Goal: Browse casually: Explore the website without a specific task or goal

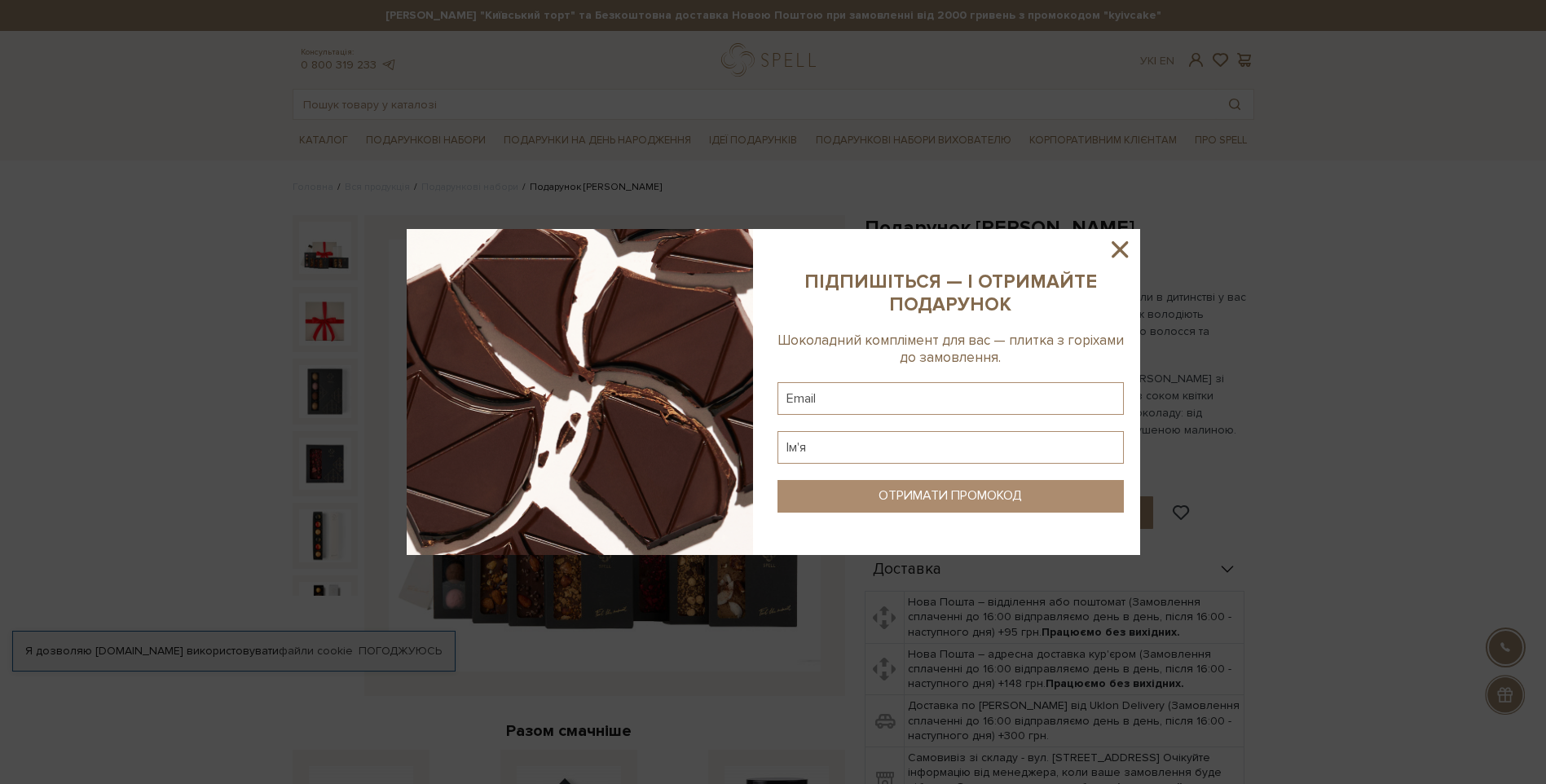
click at [1121, 246] on icon at bounding box center [1119, 249] width 17 height 17
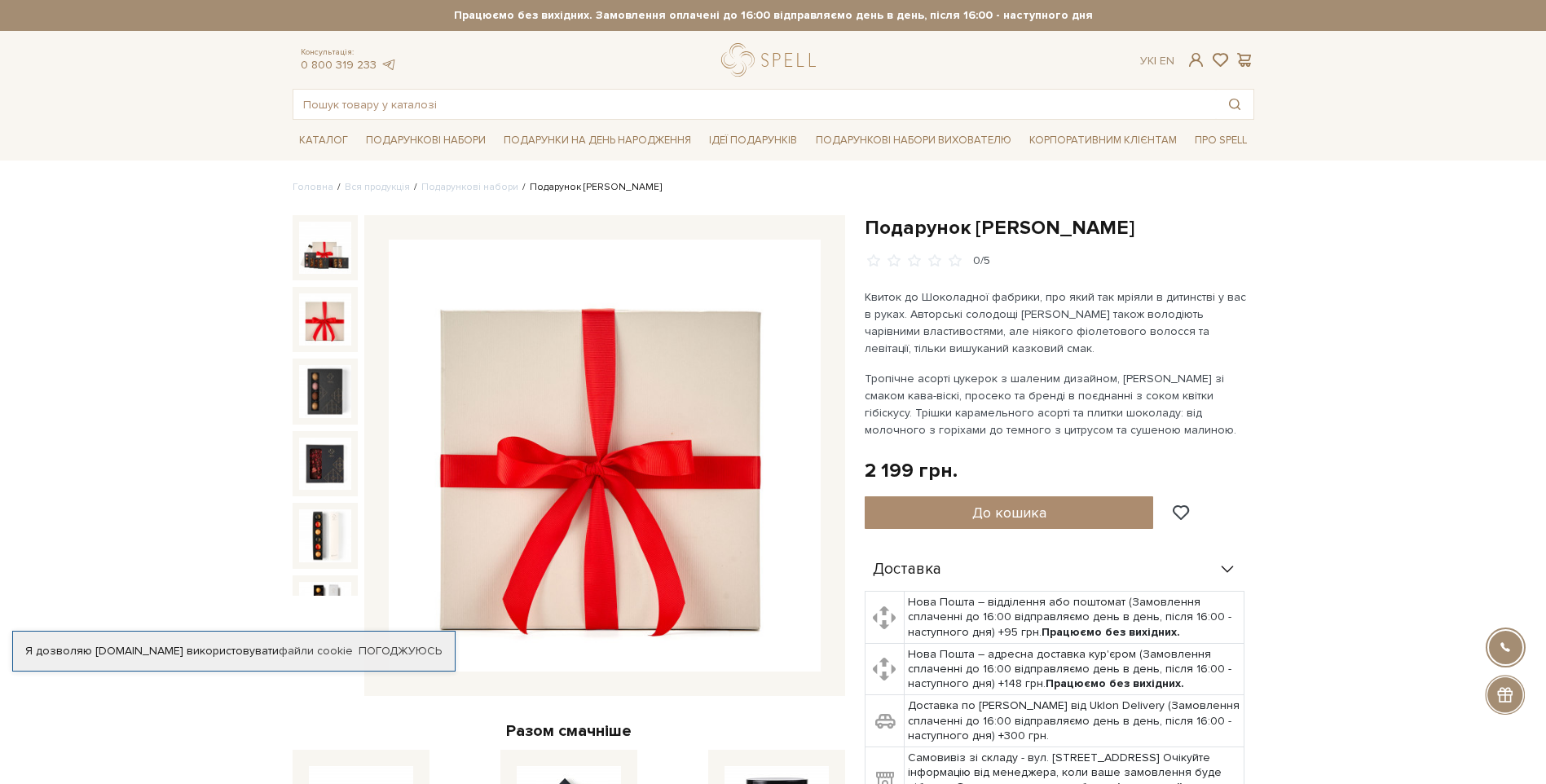
click at [317, 312] on img at bounding box center [325, 319] width 53 height 53
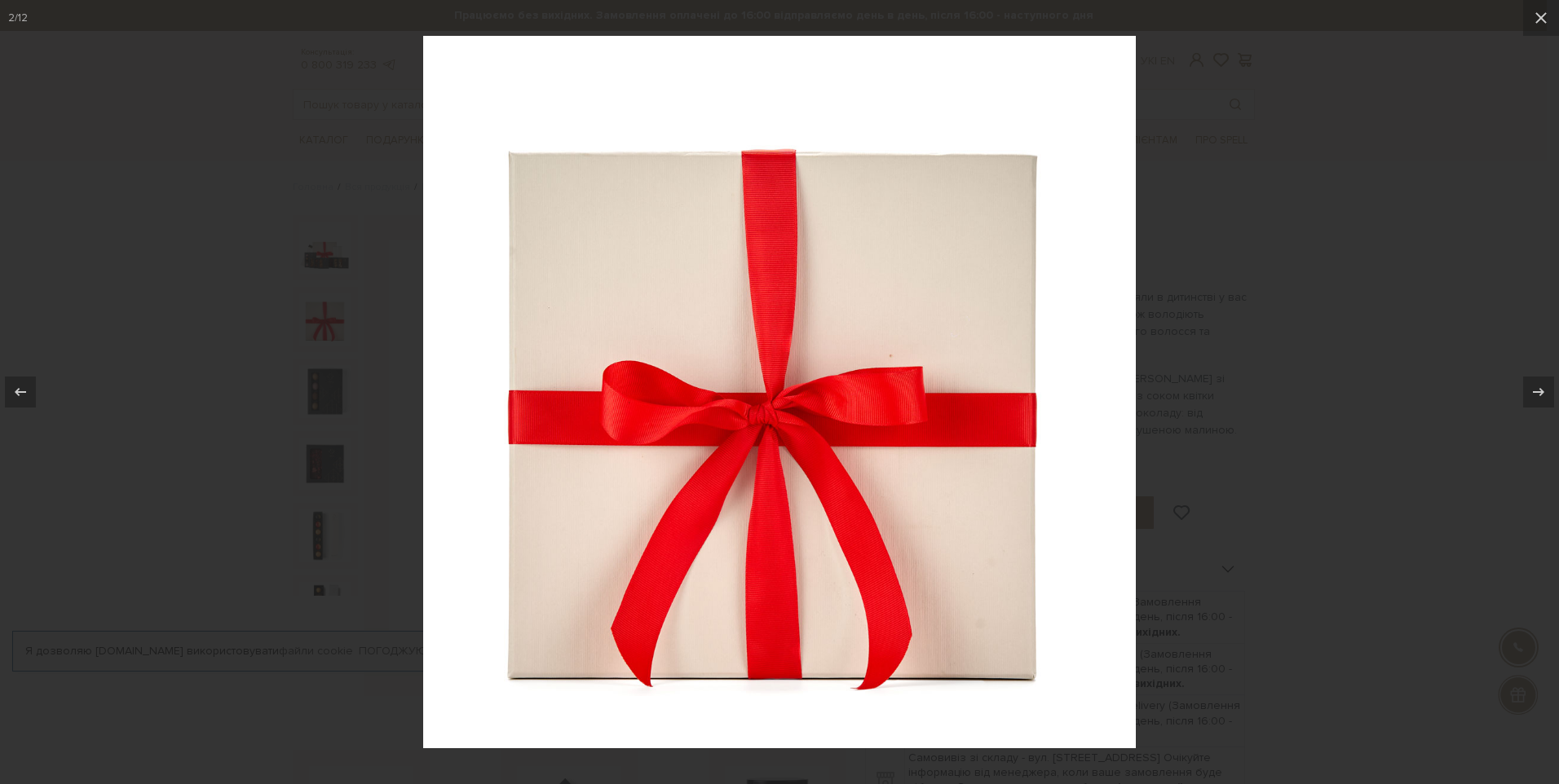
drag, startPoint x: 170, startPoint y: 342, endPoint x: 160, endPoint y: 346, distance: 10.8
click at [163, 342] on div at bounding box center [780, 392] width 1559 height 784
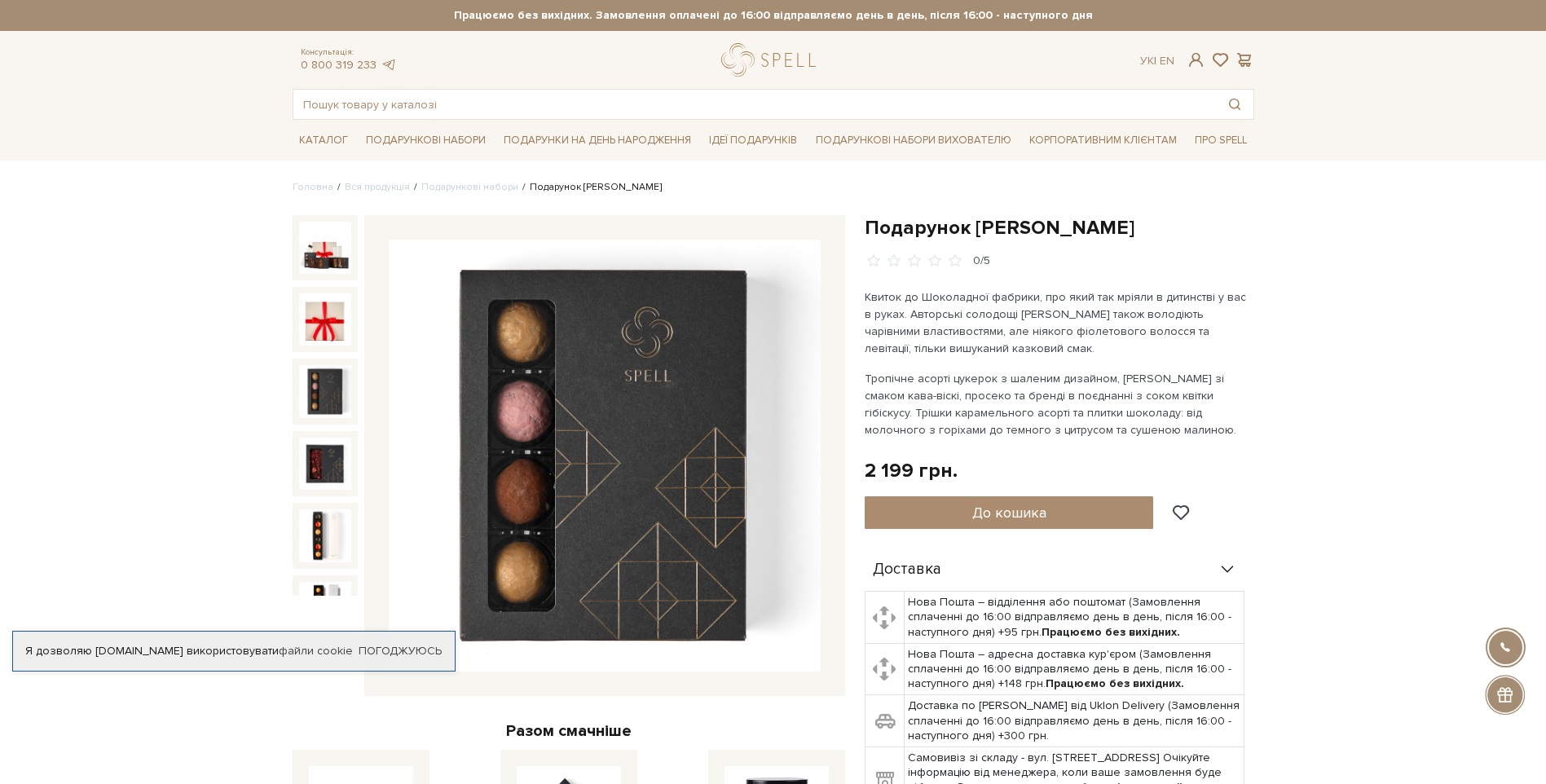
click at [337, 389] on img at bounding box center [325, 392] width 53 height 53
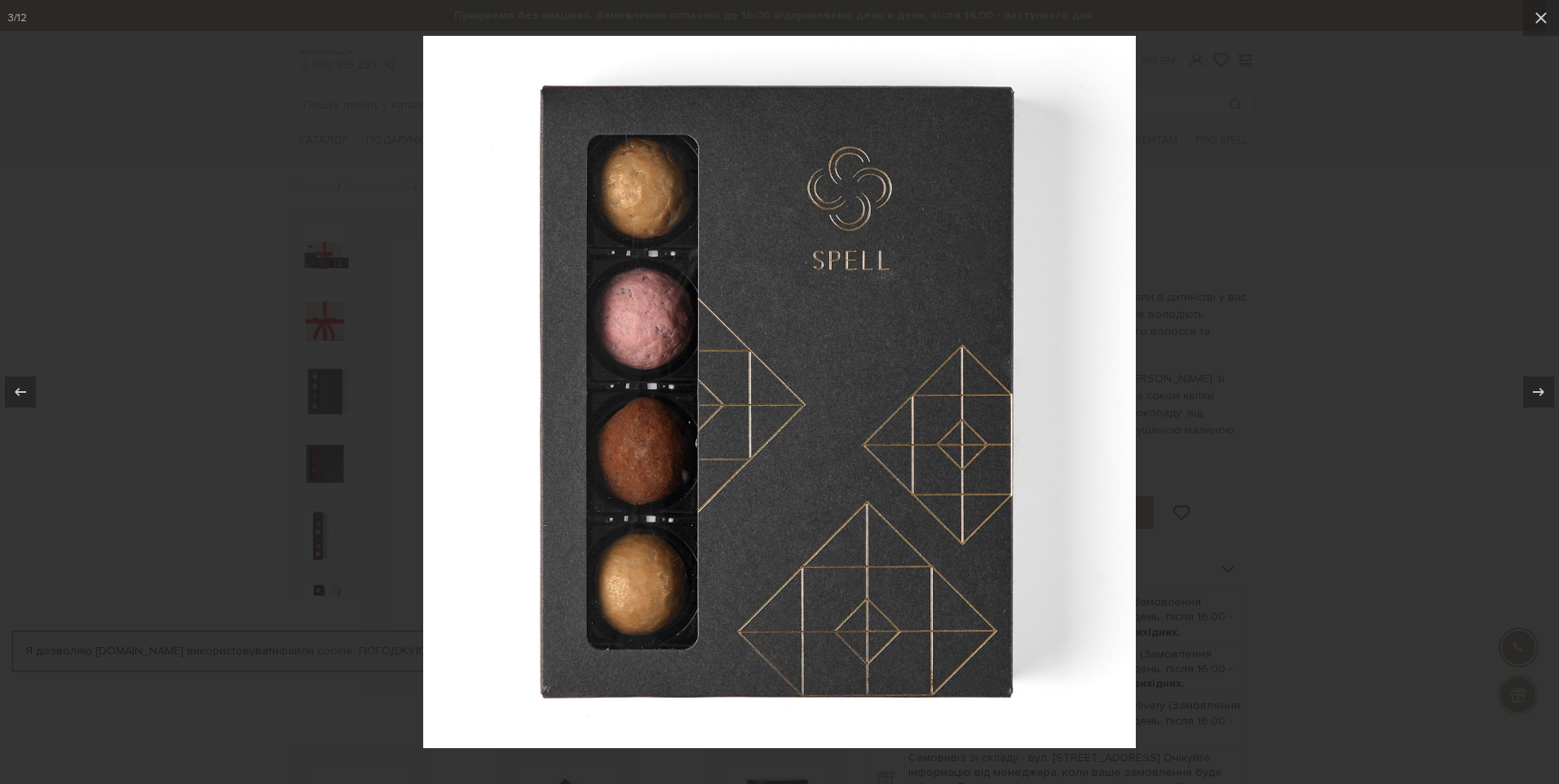
click at [282, 430] on div at bounding box center [780, 392] width 1559 height 784
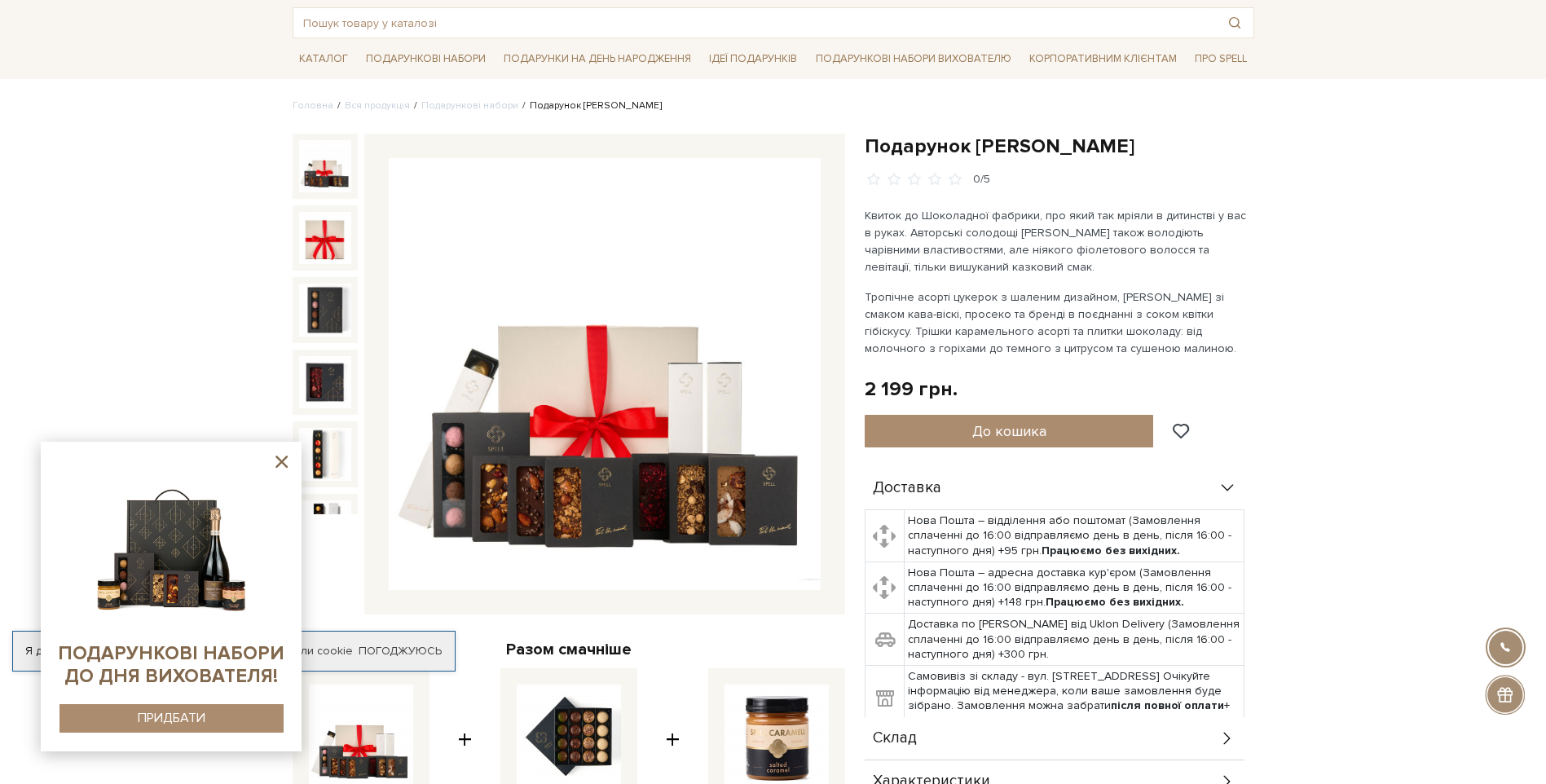
click at [330, 159] on img at bounding box center [325, 167] width 53 height 53
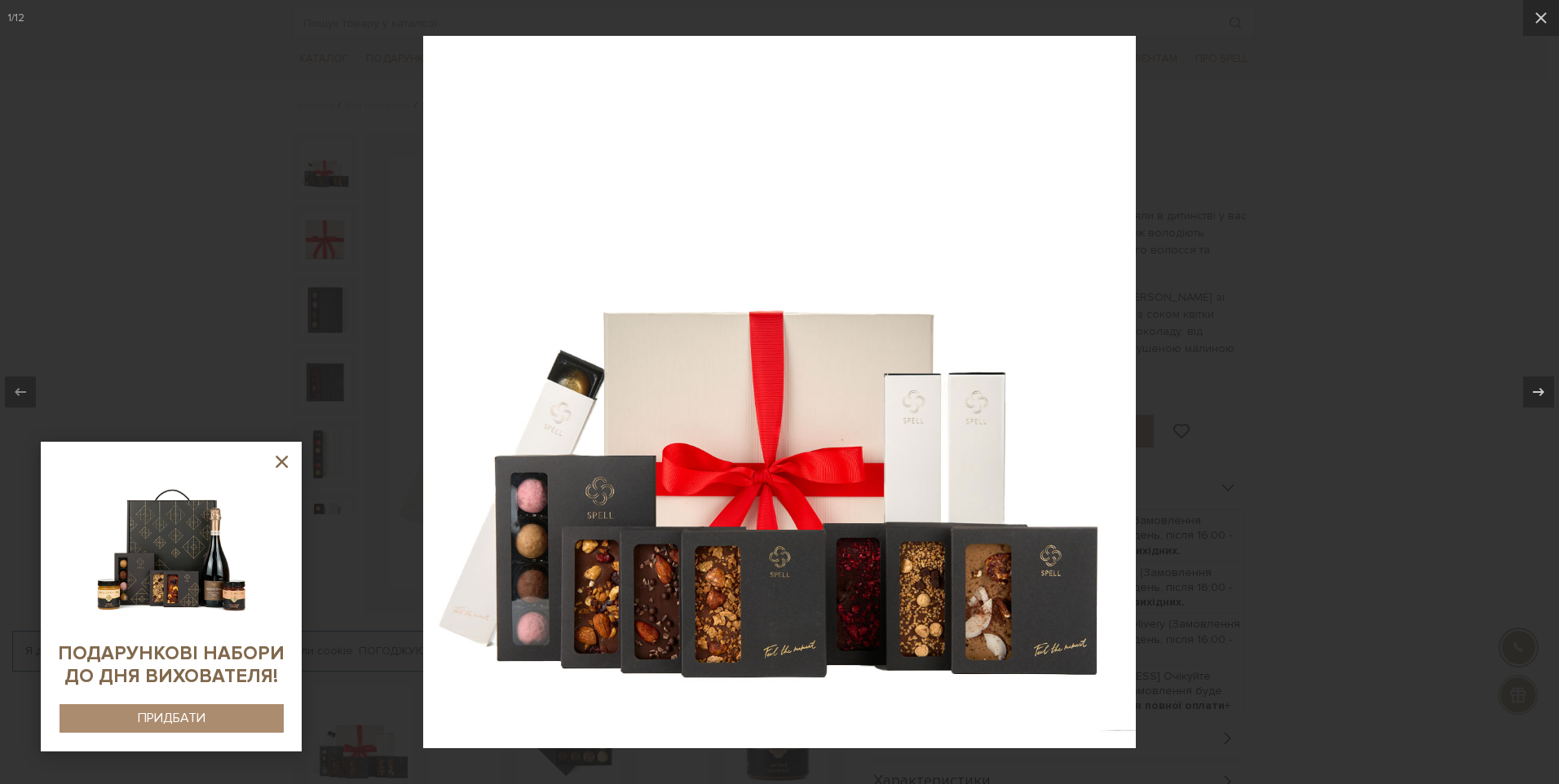
click at [327, 319] on div at bounding box center [780, 392] width 1559 height 784
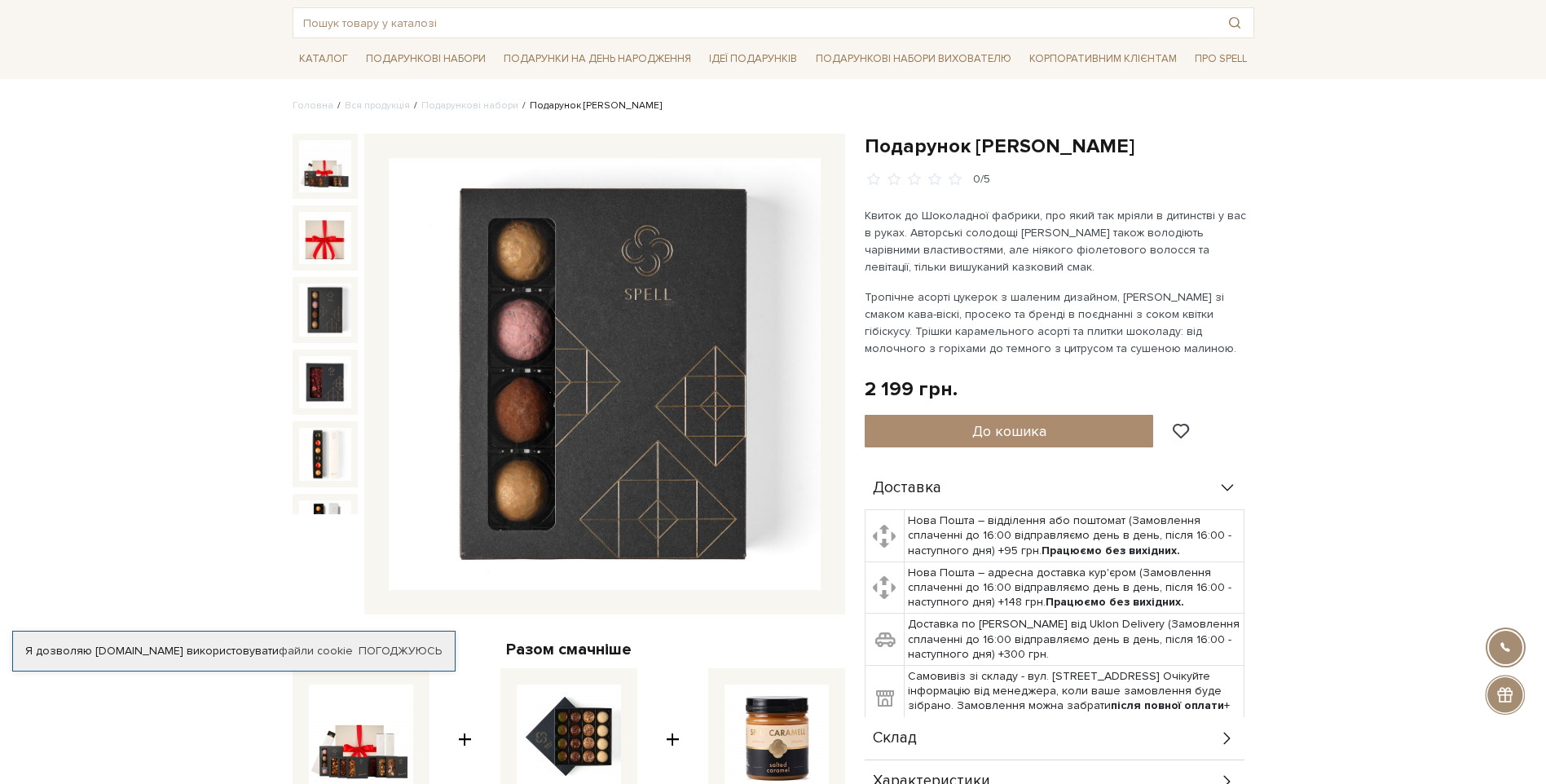
click at [317, 316] on img at bounding box center [325, 310] width 53 height 53
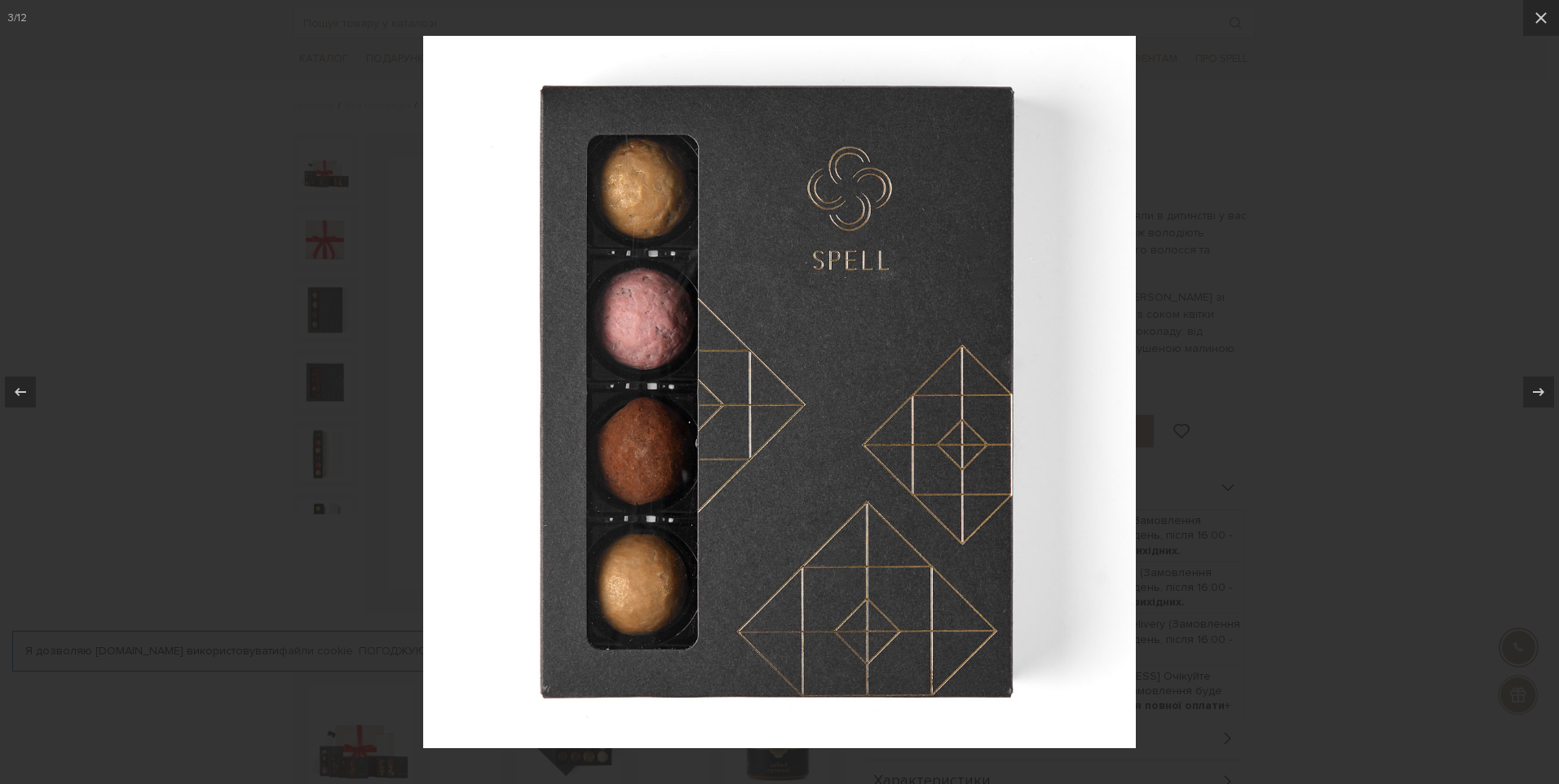
click at [313, 338] on div at bounding box center [780, 392] width 1559 height 784
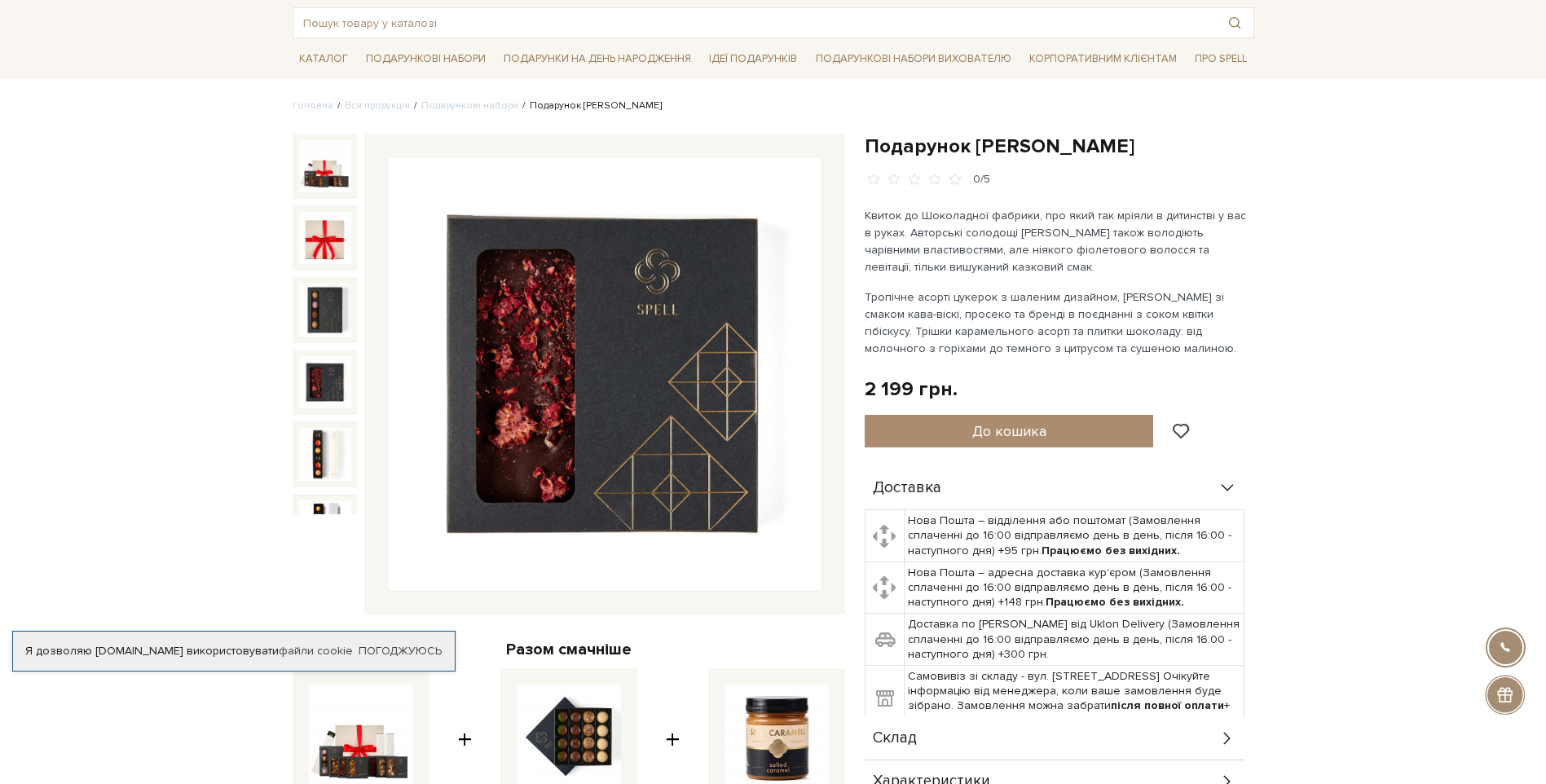
click at [316, 356] on img at bounding box center [325, 383] width 53 height 53
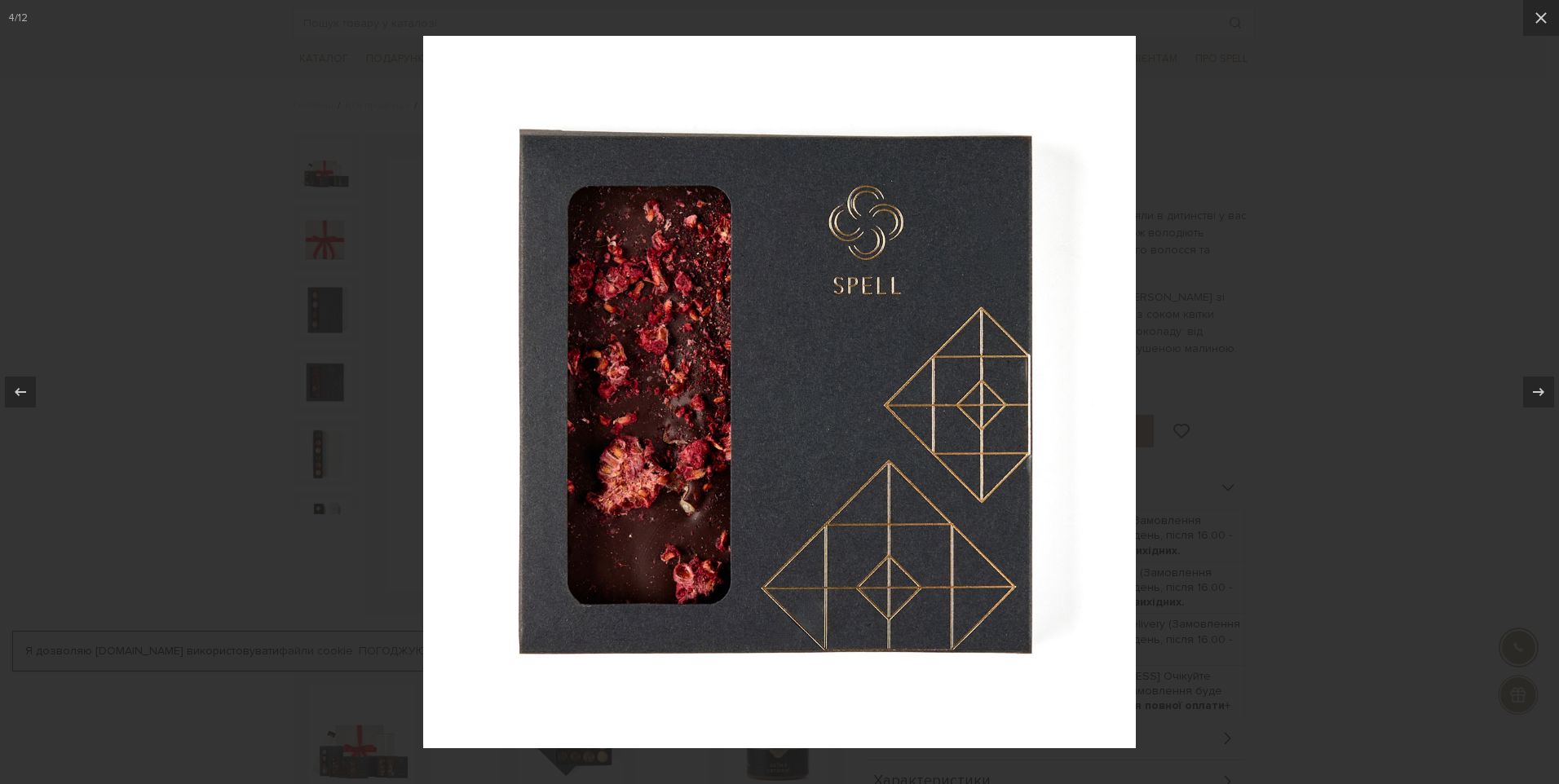
click at [316, 355] on div at bounding box center [780, 392] width 1559 height 784
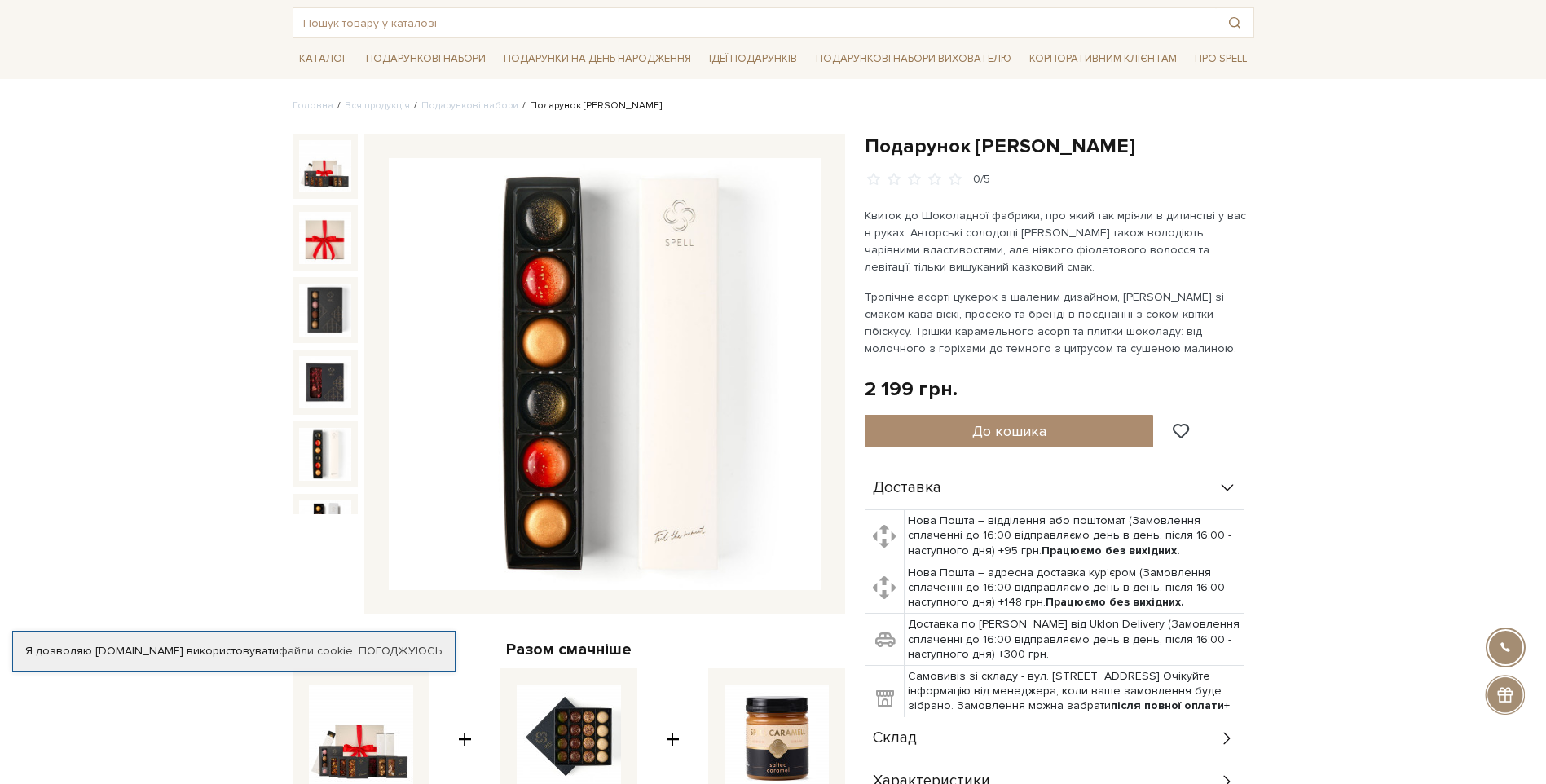
click at [329, 458] on img at bounding box center [325, 454] width 53 height 53
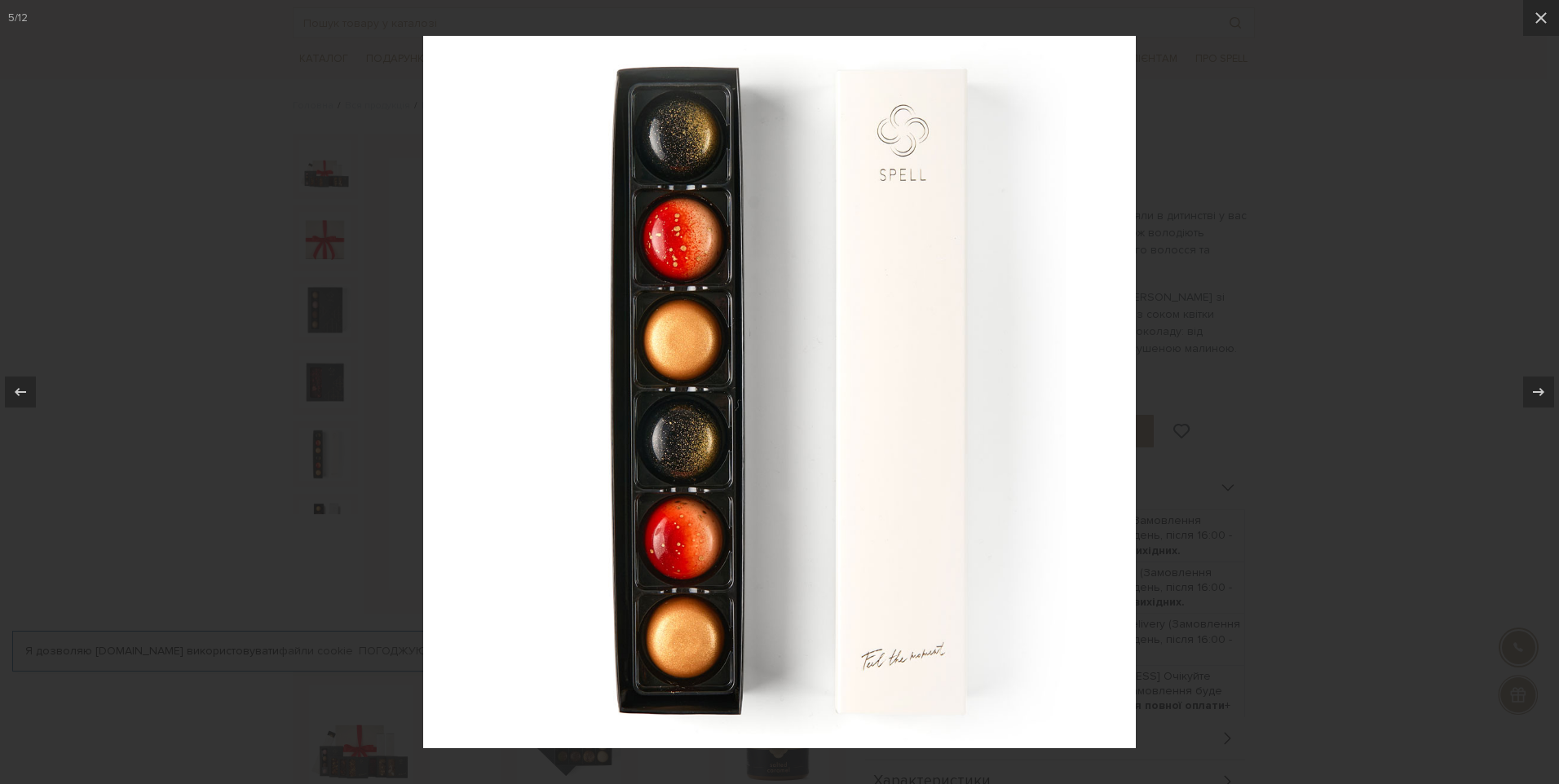
click at [329, 458] on div at bounding box center [780, 392] width 1559 height 784
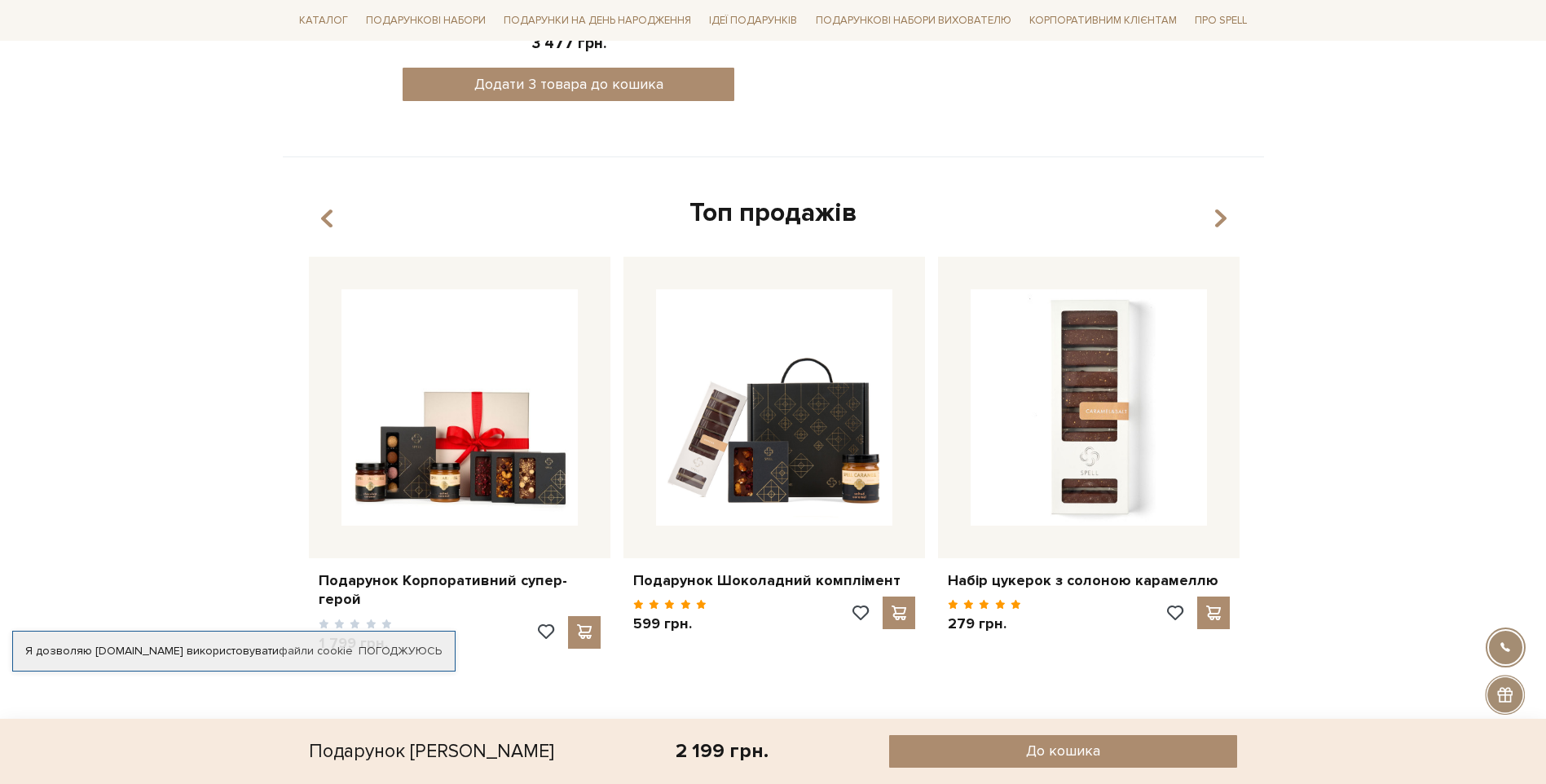
scroll to position [1060, 0]
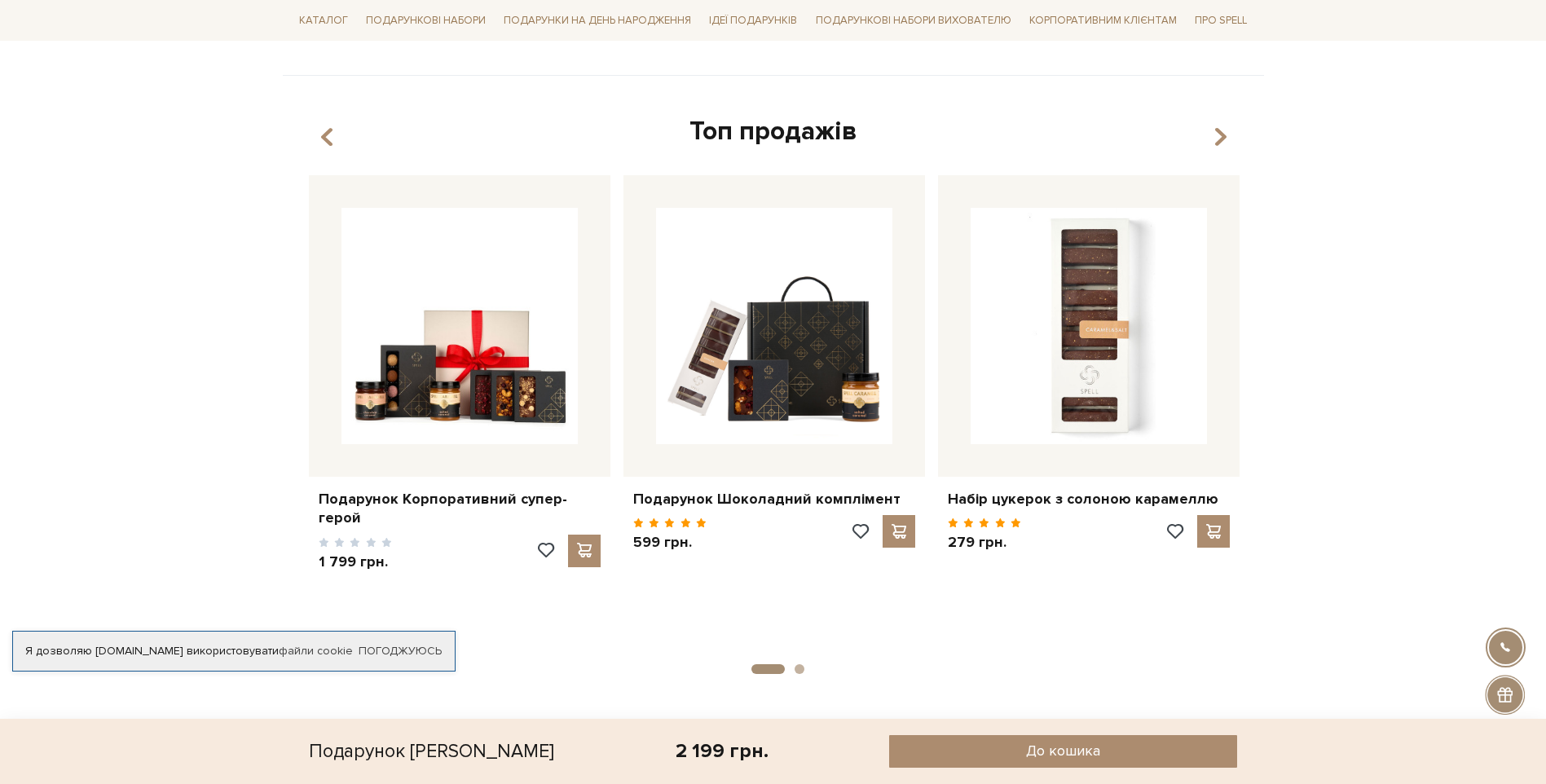
click at [111, 416] on body "Подарункові набори SALE Корпоративним клієнтам Доставка і оплата Консультація: …" at bounding box center [773, 50] width 1546 height 2219
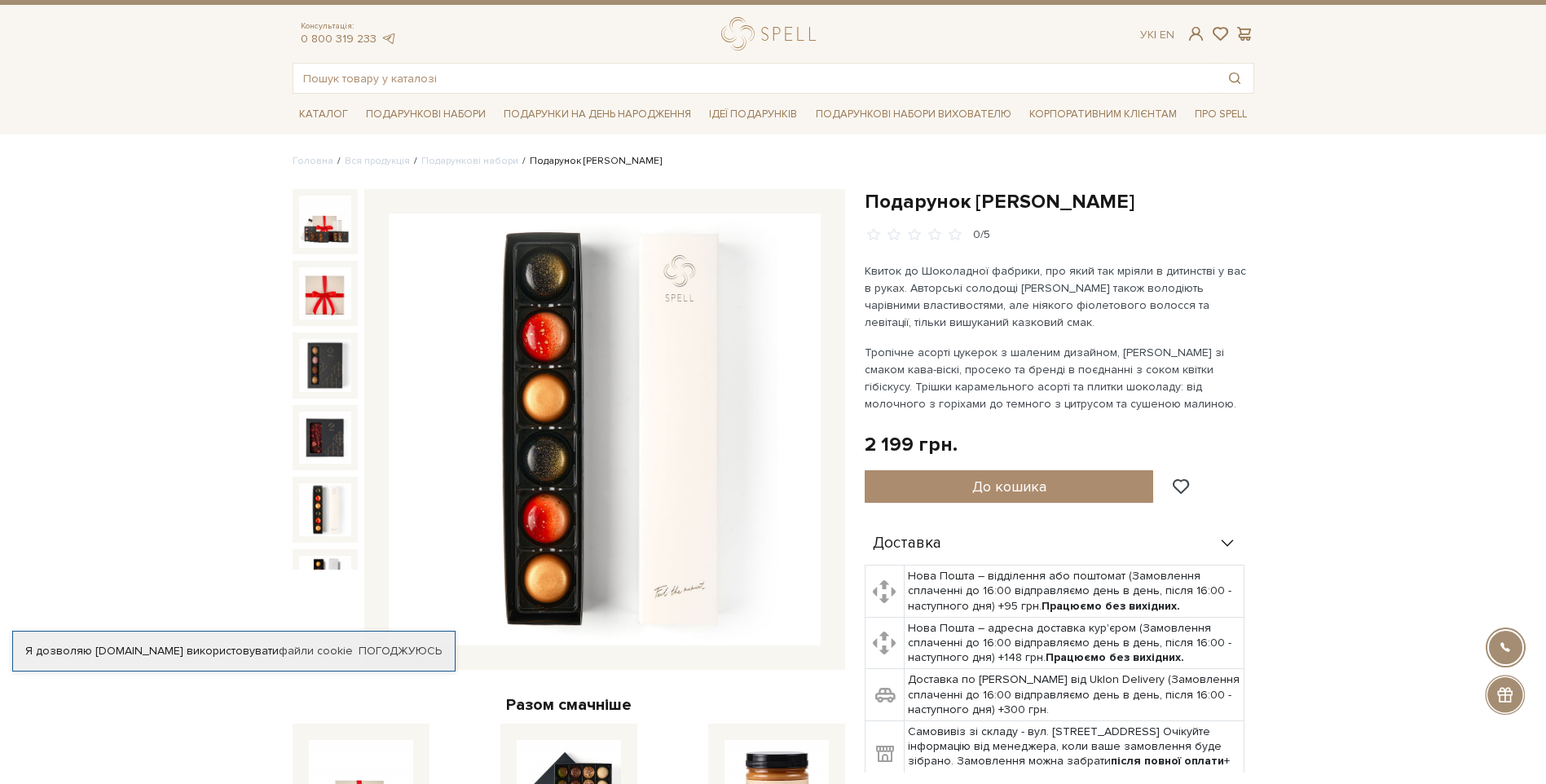
scroll to position [0, 0]
